Goal: Information Seeking & Learning: Learn about a topic

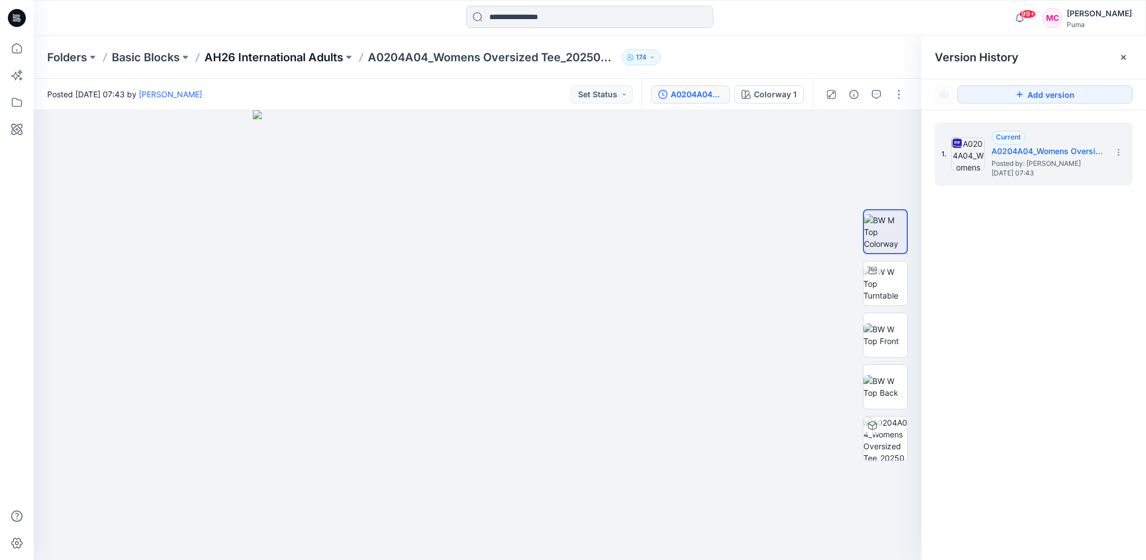
click at [254, 54] on p "AH26 International Adults" at bounding box center [273, 57] width 139 height 16
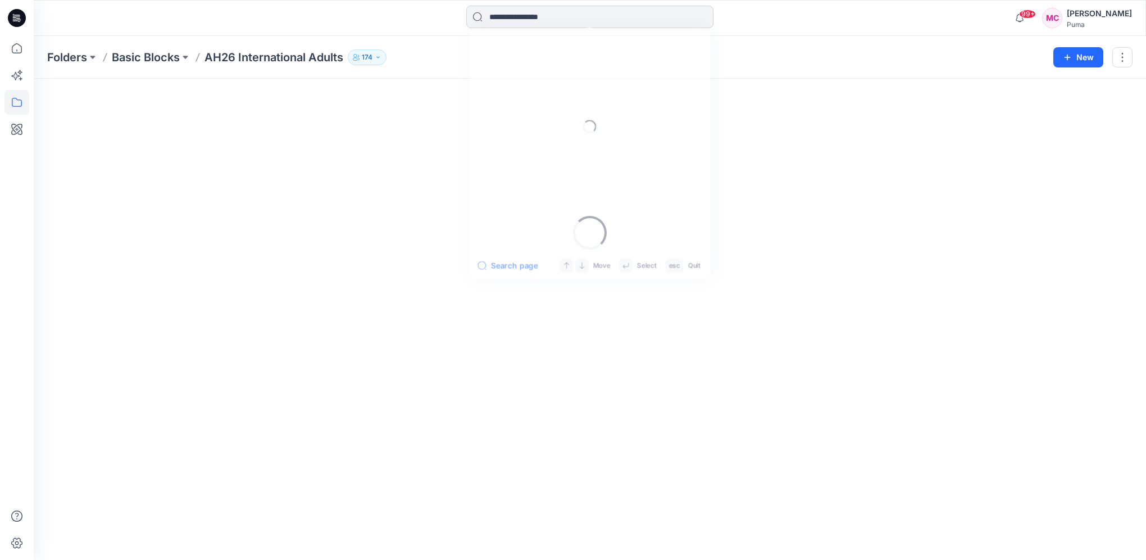
click at [541, 20] on input at bounding box center [589, 17] width 247 height 22
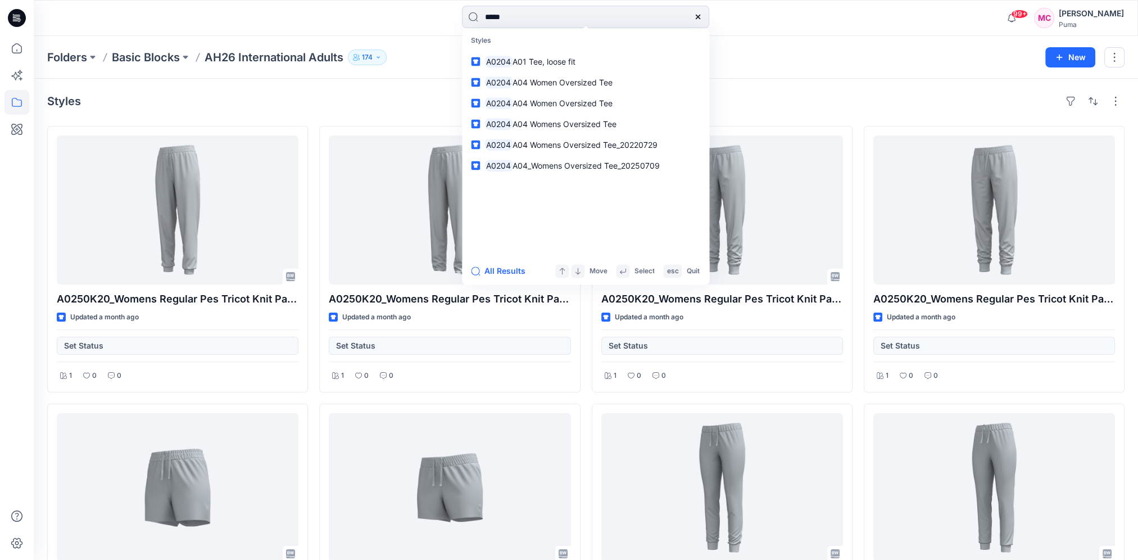
click at [530, 4] on div "***** Styles A0204 A01 Tee, loose fit A0204 A04 Women Oversized Tee A0204 A04 W…" at bounding box center [586, 18] width 1104 height 36
click at [531, 13] on input "*****" at bounding box center [585, 17] width 247 height 22
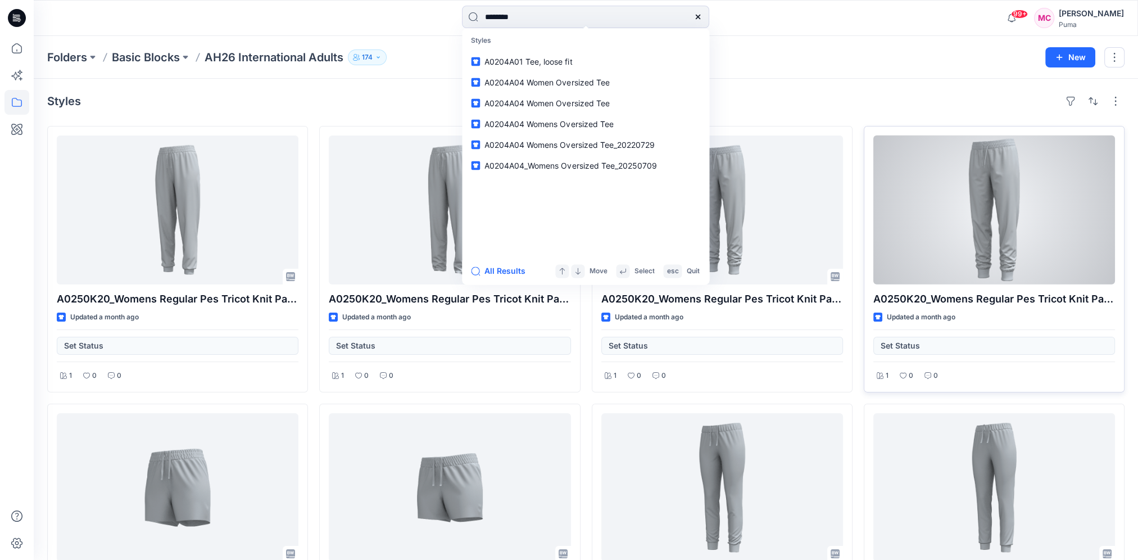
type input "********"
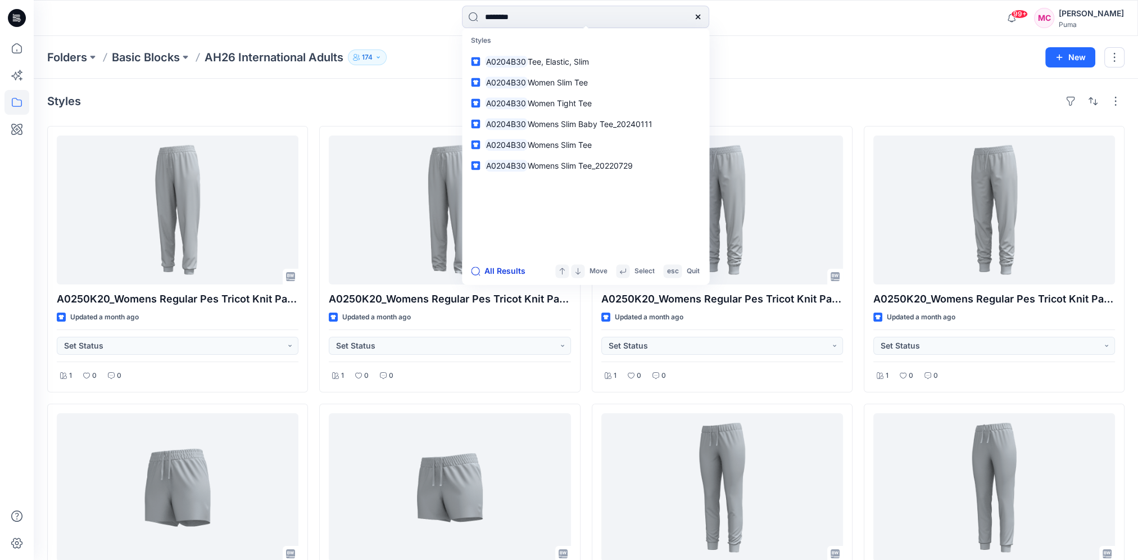
click at [492, 270] on button "All Results" at bounding box center [502, 270] width 62 height 13
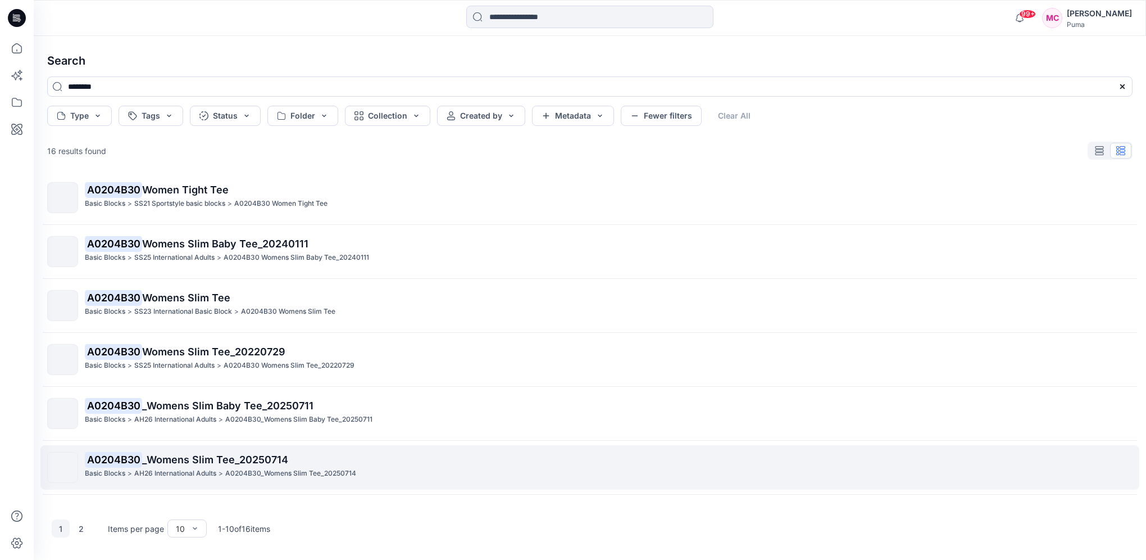
scroll to position [169, 0]
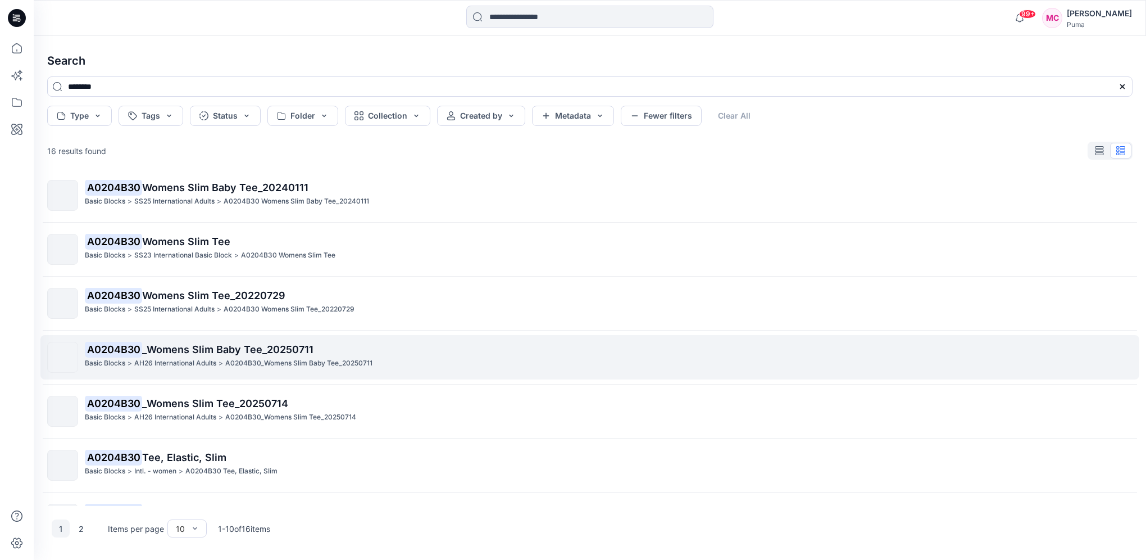
click at [209, 358] on p "AH26 International Adults" at bounding box center [175, 363] width 82 height 12
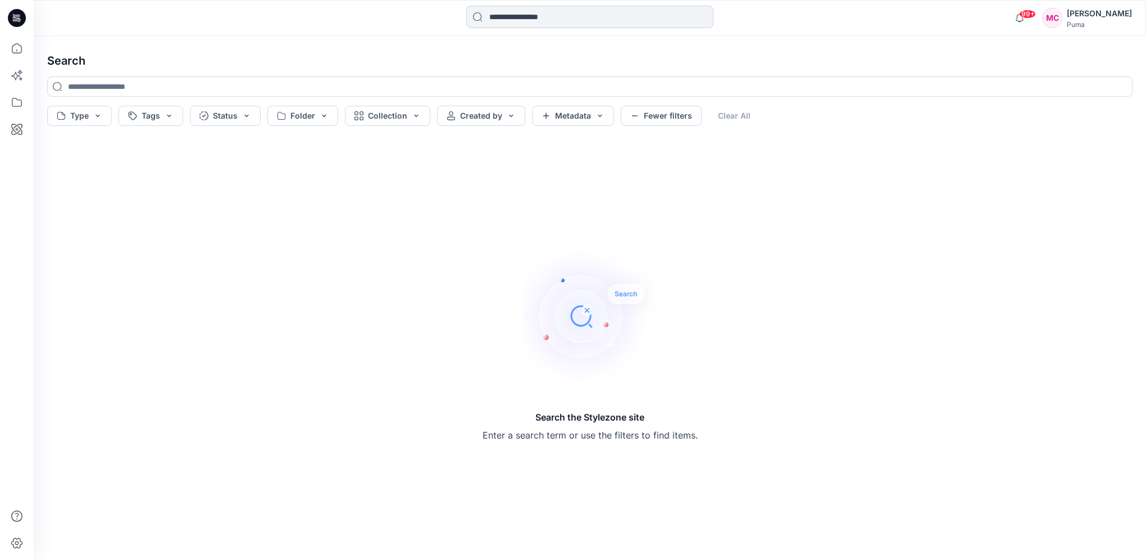
click at [544, 13] on input at bounding box center [589, 17] width 247 height 22
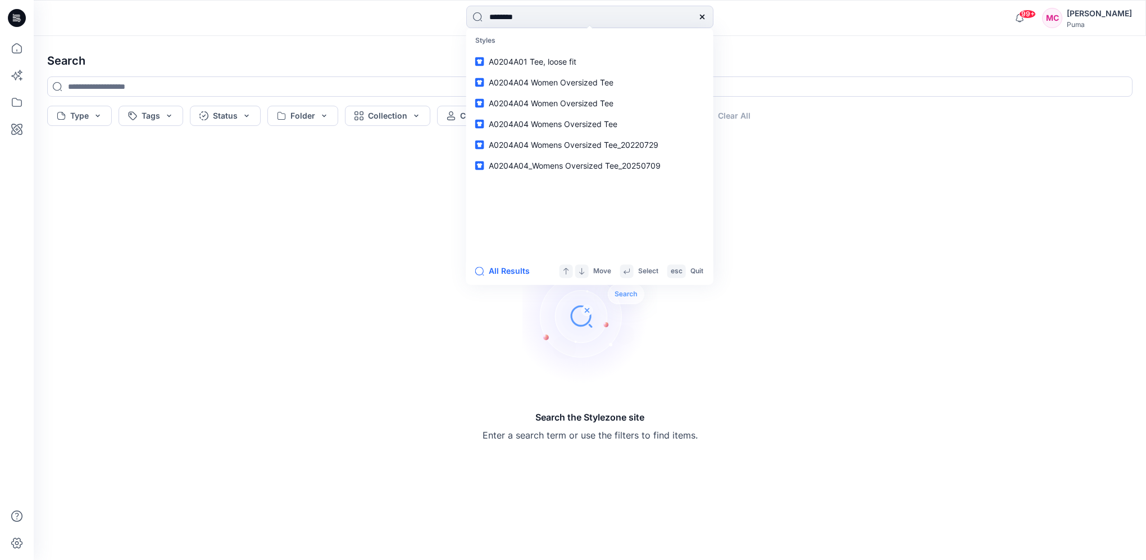
type input "********"
click at [490, 272] on button "All Results" at bounding box center [506, 270] width 62 height 13
type input "********"
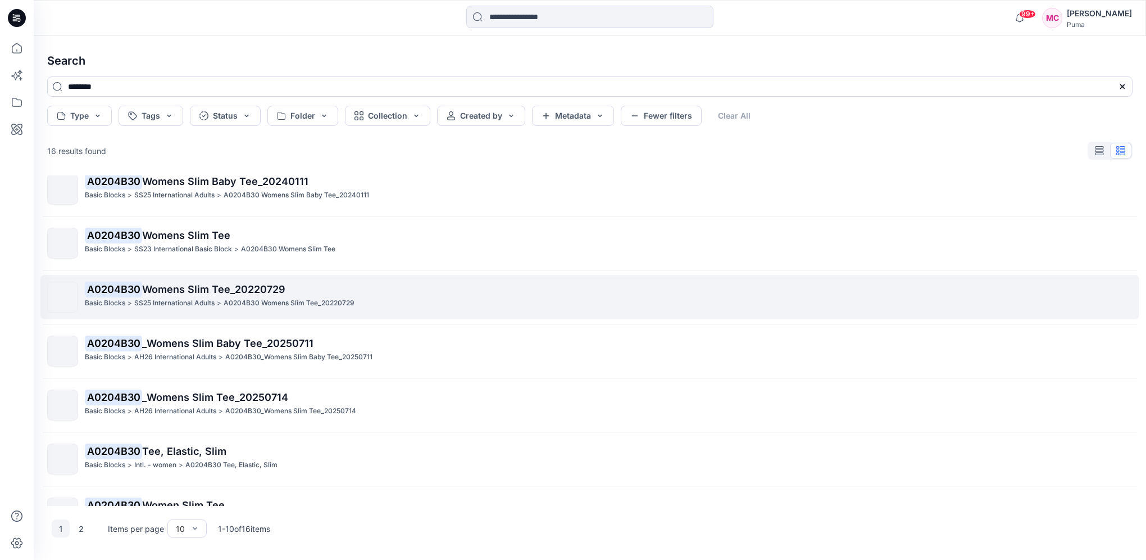
scroll to position [208, 0]
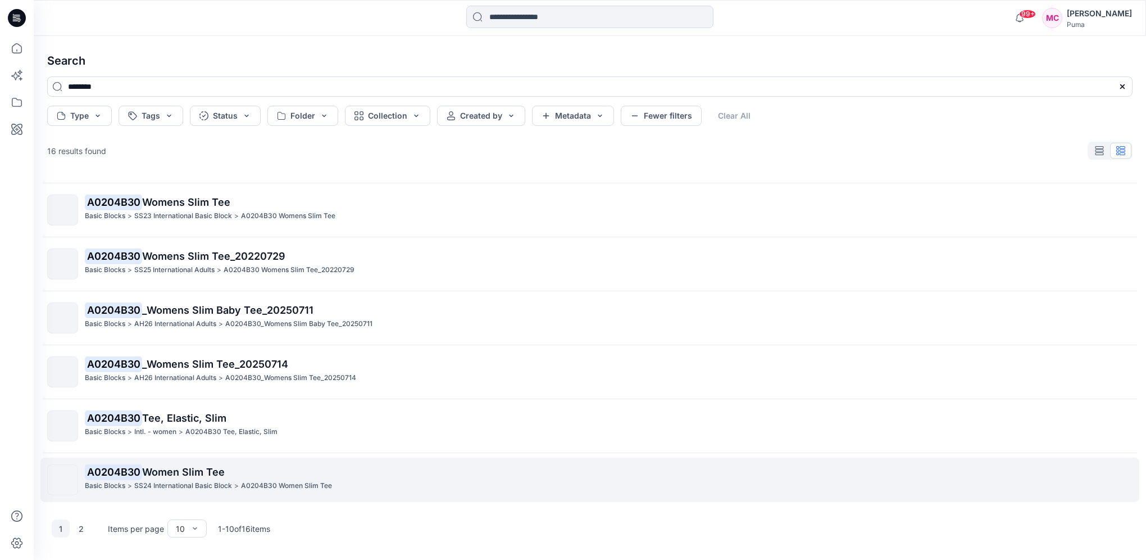
click at [220, 467] on span "Women Slim Tee" at bounding box center [183, 472] width 83 height 12
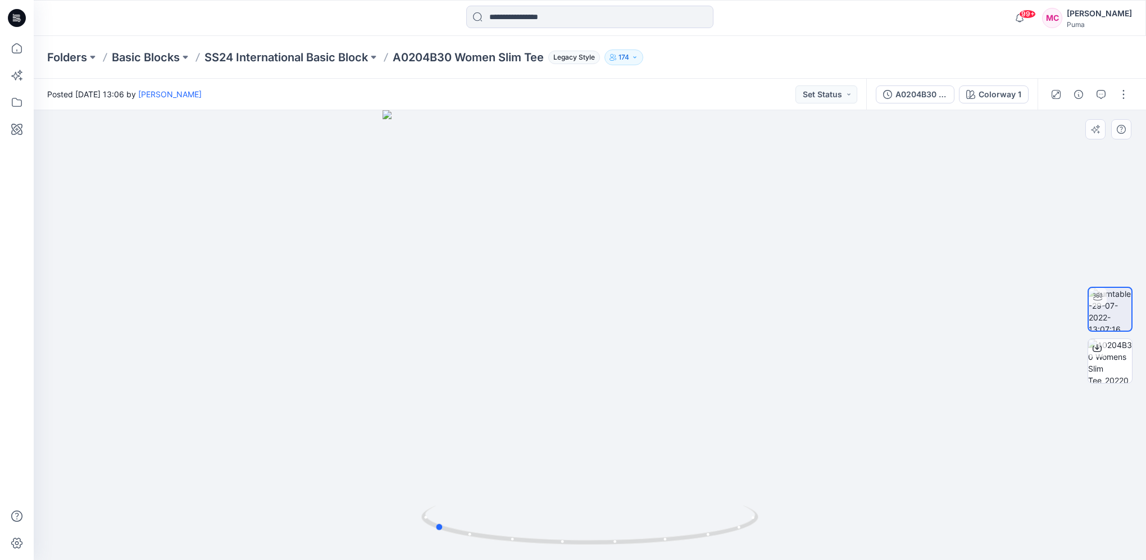
drag, startPoint x: 627, startPoint y: 402, endPoint x: 472, endPoint y: 404, distance: 154.5
click at [472, 404] on div at bounding box center [590, 334] width 1112 height 449
drag, startPoint x: 503, startPoint y: 542, endPoint x: 662, endPoint y: 552, distance: 159.3
click at [662, 552] on div at bounding box center [590, 334] width 1112 height 449
click at [566, 22] on input at bounding box center [589, 17] width 247 height 22
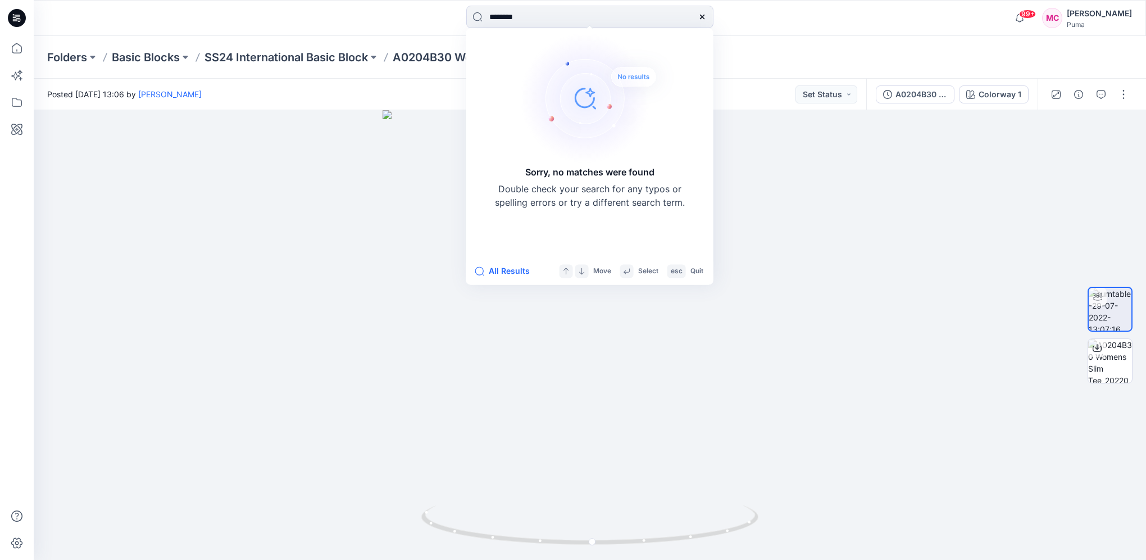
type input "*******"
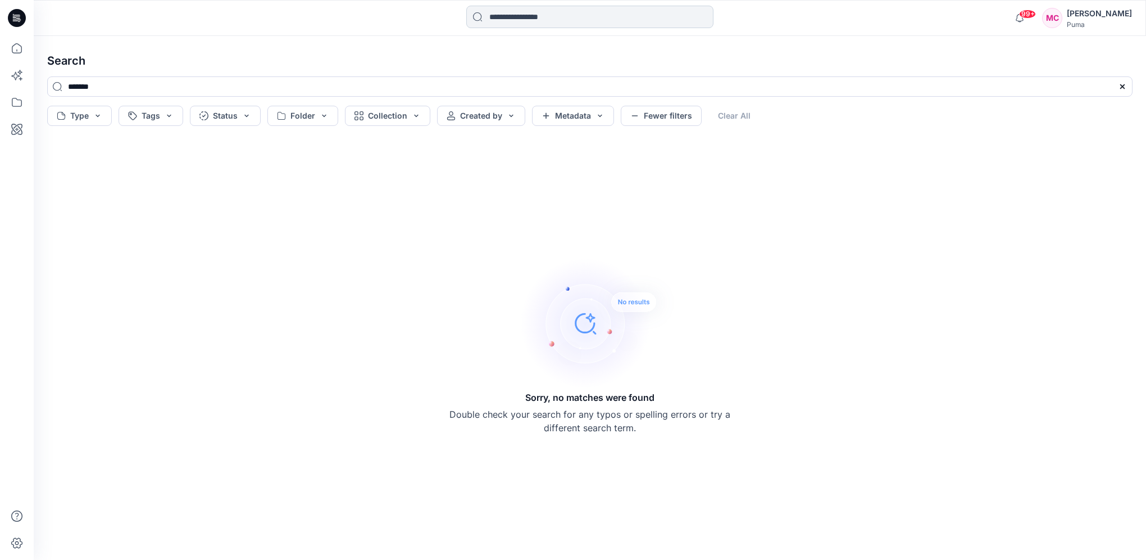
click at [531, 16] on input at bounding box center [589, 17] width 247 height 22
drag, startPoint x: 181, startPoint y: 85, endPoint x: 238, endPoint y: 88, distance: 57.3
click at [188, 83] on input "*******" at bounding box center [589, 86] width 1085 height 20
drag, startPoint x: 182, startPoint y: 89, endPoint x: -2, endPoint y: 72, distance: 185.0
click at [0, 72] on html "99+ Notifications [PERSON_NAME] shared 638646-20250807 in xebio (Unknown) [DATE…" at bounding box center [573, 280] width 1146 height 560
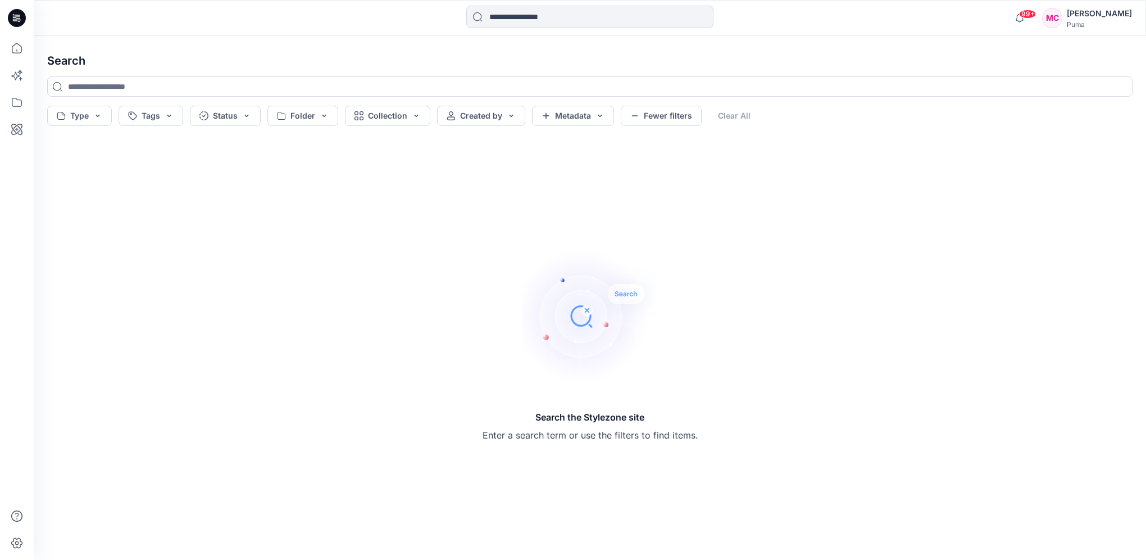
click at [259, 56] on h4 "Search" at bounding box center [589, 60] width 1103 height 31
click at [538, 21] on input at bounding box center [589, 17] width 247 height 22
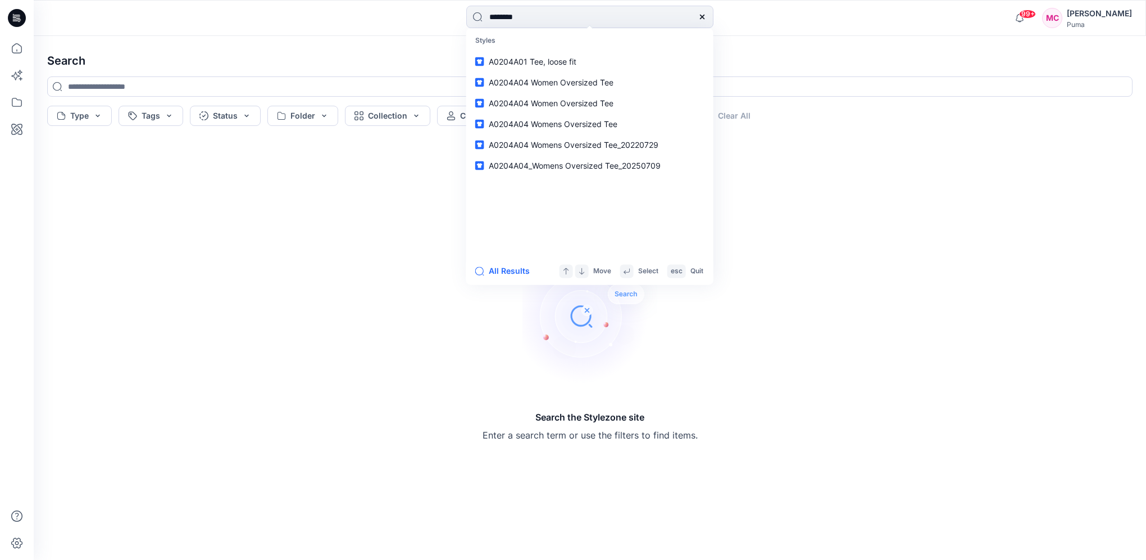
type input "********"
click at [514, 271] on button "All Results" at bounding box center [506, 270] width 62 height 13
type input "********"
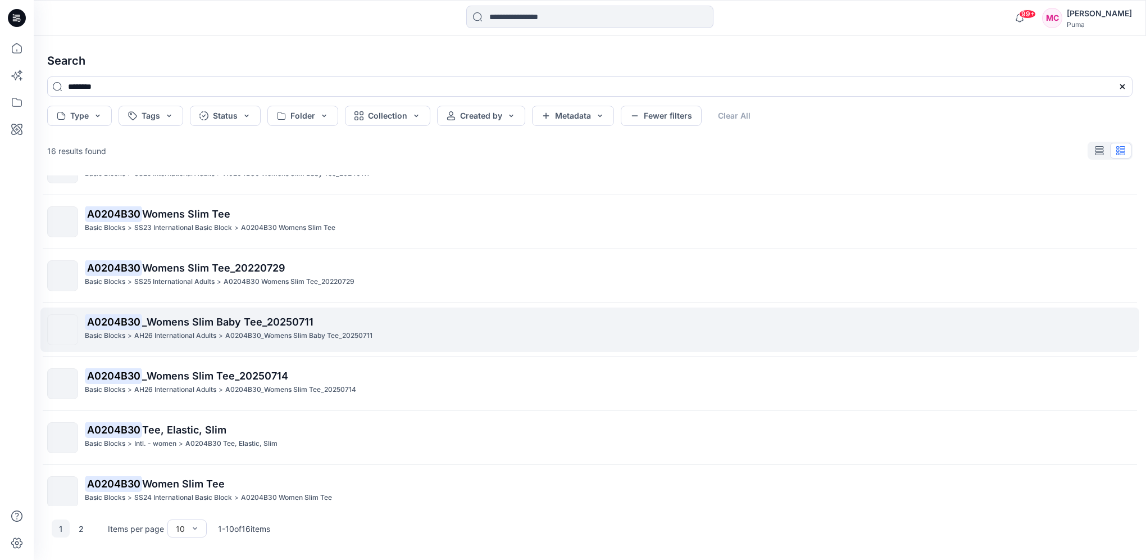
scroll to position [208, 0]
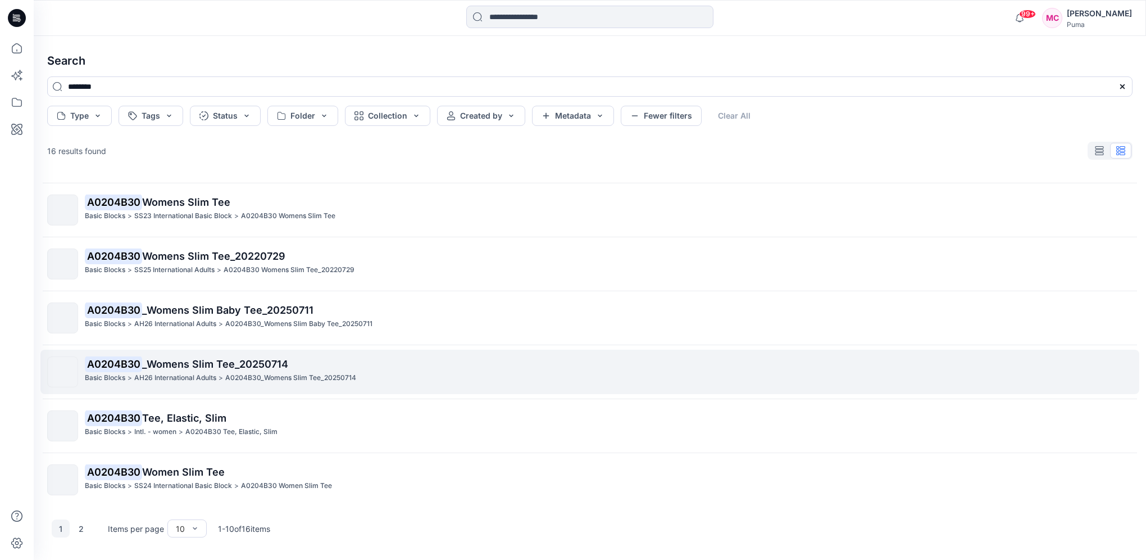
click at [157, 382] on div "A0204B30 _Womens Slim Tee_20250714 Basic Blocks > AH26 International Adults > A…" at bounding box center [608, 371] width 1047 height 31
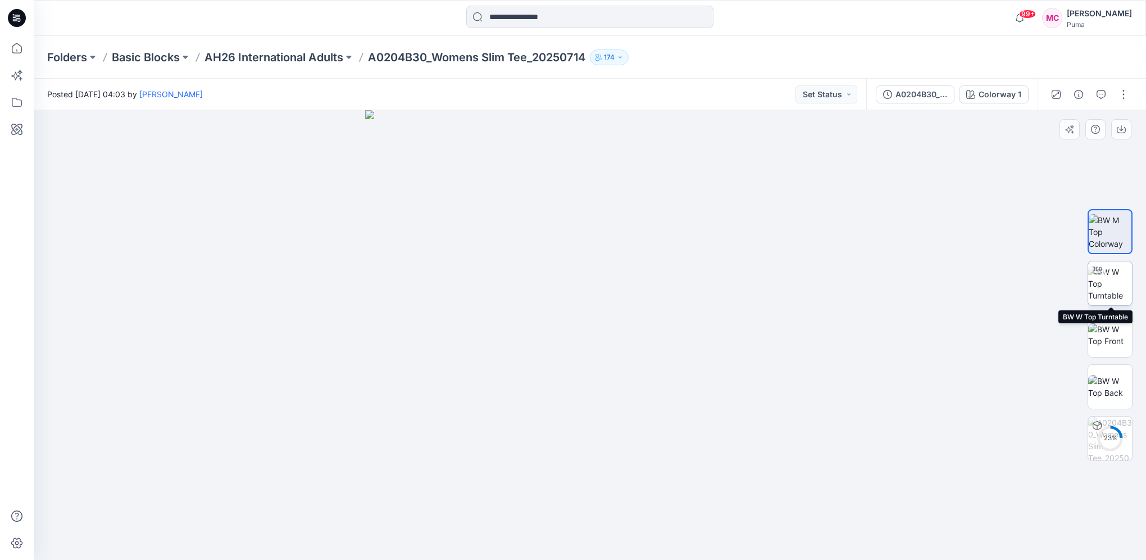
click at [1121, 287] on img at bounding box center [1110, 283] width 44 height 35
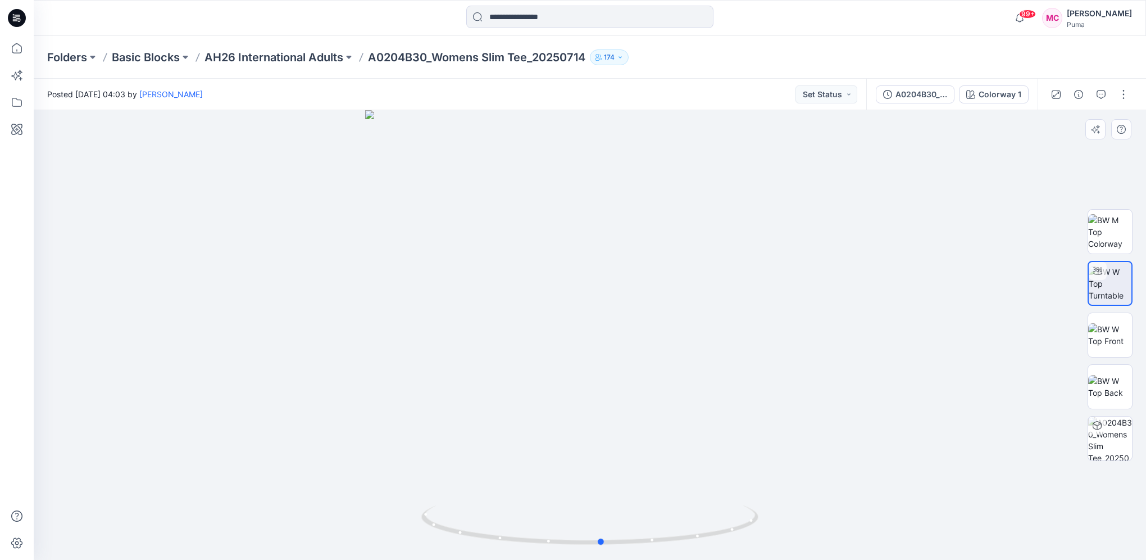
drag, startPoint x: 591, startPoint y: 480, endPoint x: 603, endPoint y: 487, distance: 13.9
click at [603, 487] on div at bounding box center [590, 334] width 1112 height 449
drag, startPoint x: 739, startPoint y: 527, endPoint x: 566, endPoint y: 571, distance: 178.3
click at [566, 559] on html "99+ Notifications [PERSON_NAME] shared 638646-20250807 in xebio (Unknown) [DATE…" at bounding box center [573, 280] width 1146 height 560
drag, startPoint x: 738, startPoint y: 533, endPoint x: 671, endPoint y: 563, distance: 73.1
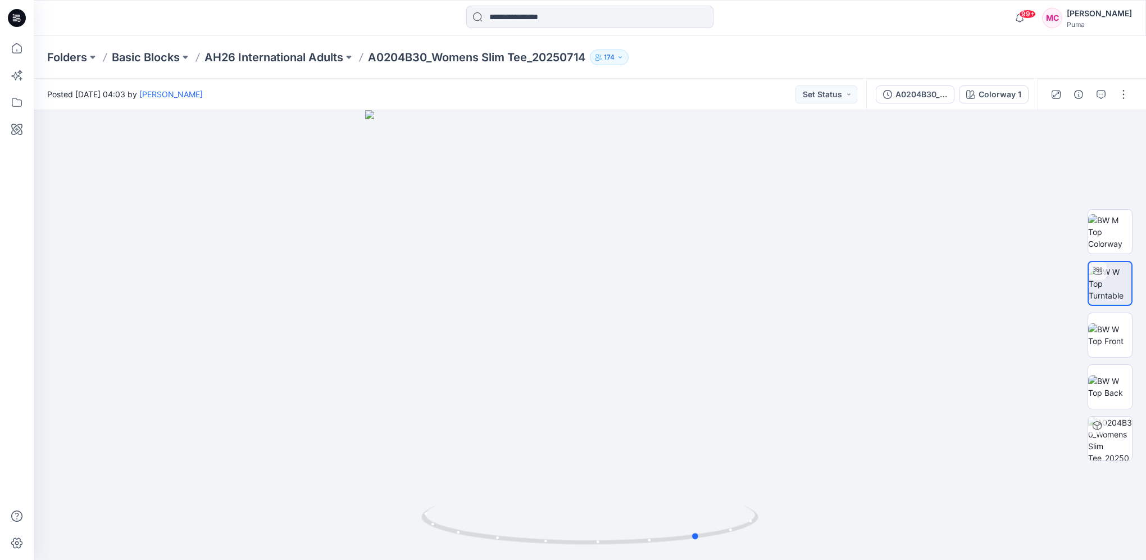
click at [671, 559] on html "99+ Notifications [PERSON_NAME] shared 638646-20250807 in xebio (Unknown) [DATE…" at bounding box center [573, 280] width 1146 height 560
click at [542, 13] on input at bounding box center [589, 17] width 247 height 22
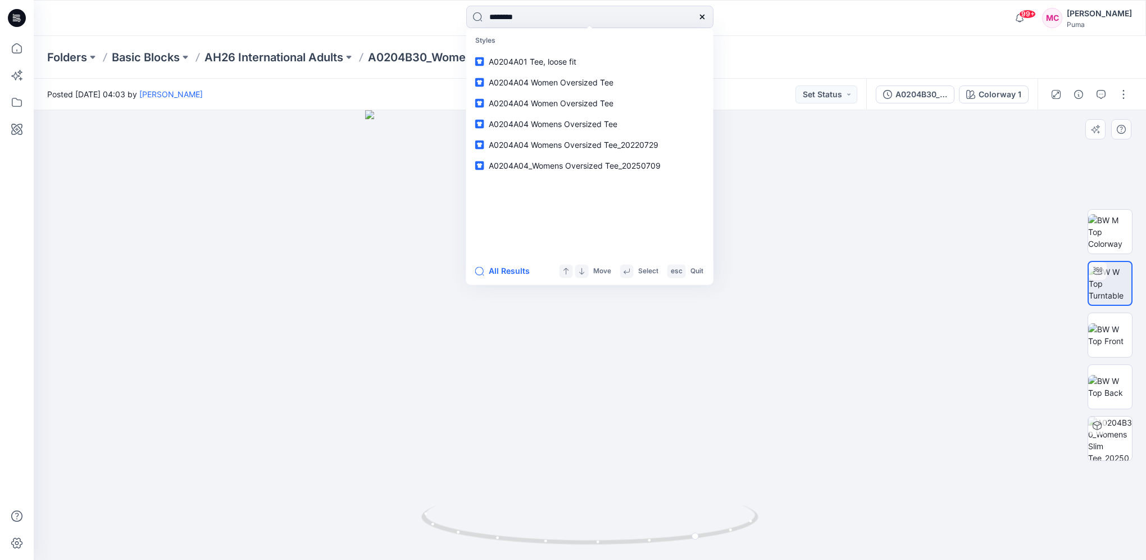
type input "********"
click at [508, 276] on button "All Results" at bounding box center [506, 270] width 62 height 13
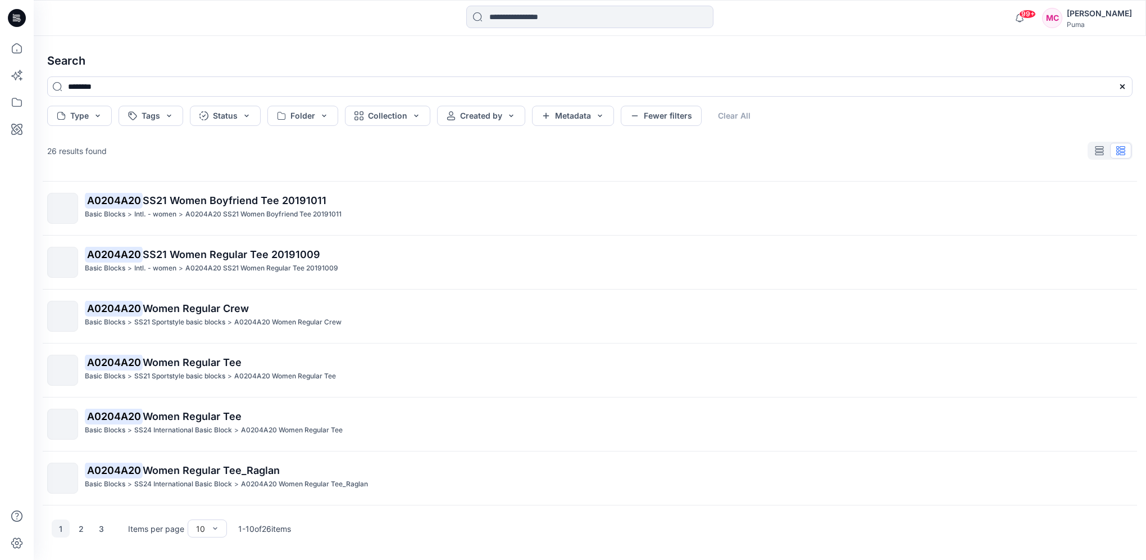
scroll to position [208, 0]
click at [87, 528] on button "2" at bounding box center [81, 528] width 18 height 18
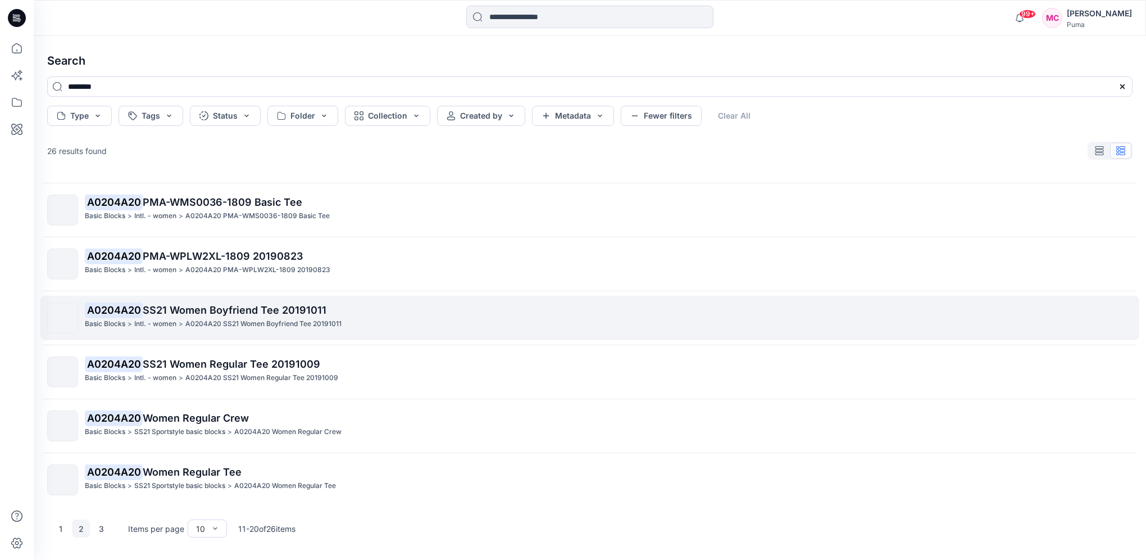
scroll to position [0, 0]
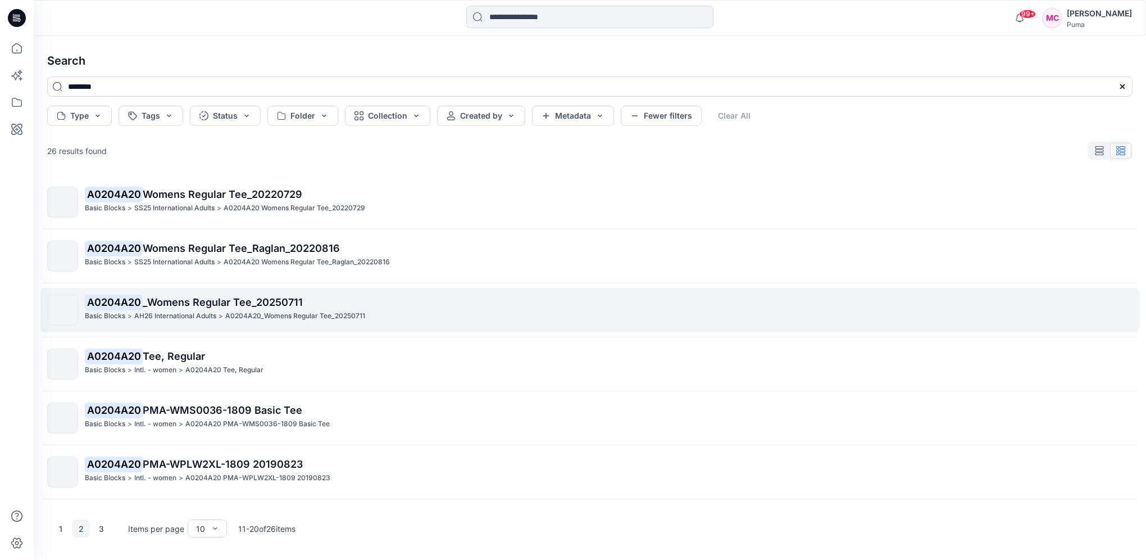
click at [288, 322] on div "A0204A20 _Womens Regular Tee_20250711 Basic Blocks > AH26 International Adults …" at bounding box center [608, 309] width 1047 height 31
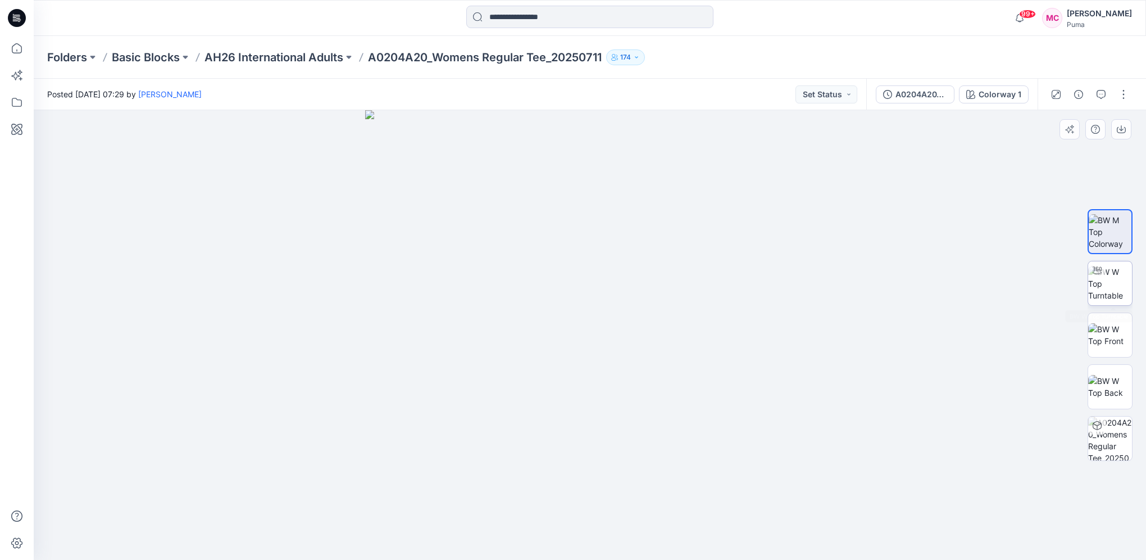
click at [1107, 278] on img at bounding box center [1110, 283] width 44 height 35
drag, startPoint x: 715, startPoint y: 536, endPoint x: 564, endPoint y: 567, distance: 153.7
click at [564, 559] on html "99+ Notifications [PERSON_NAME] shared 638646-20250807 in xebio (Unknown) [DATE…" at bounding box center [573, 280] width 1146 height 560
drag, startPoint x: 526, startPoint y: 546, endPoint x: 677, endPoint y: 555, distance: 151.9
click at [677, 555] on div at bounding box center [590, 334] width 1112 height 449
